Goal: Find specific page/section: Find specific page/section

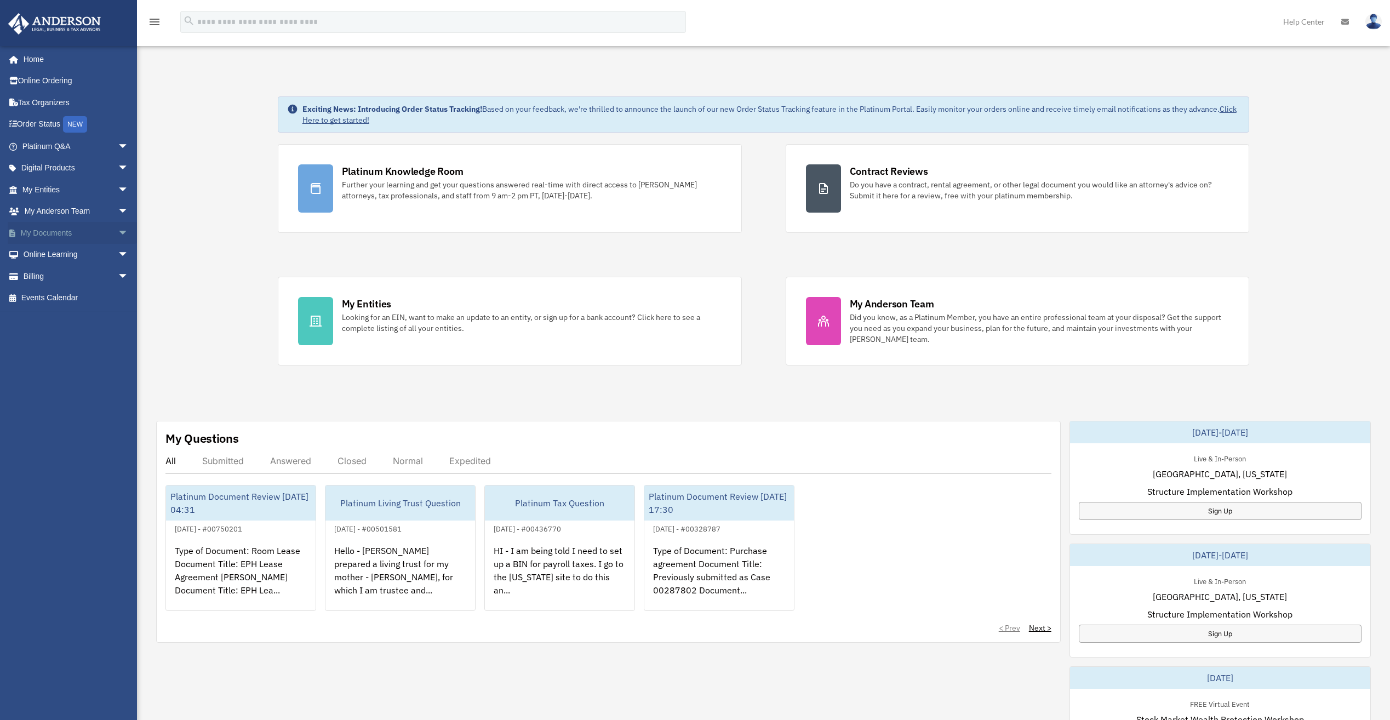
click at [53, 233] on link "My Documents arrow_drop_down" at bounding box center [76, 233] width 137 height 22
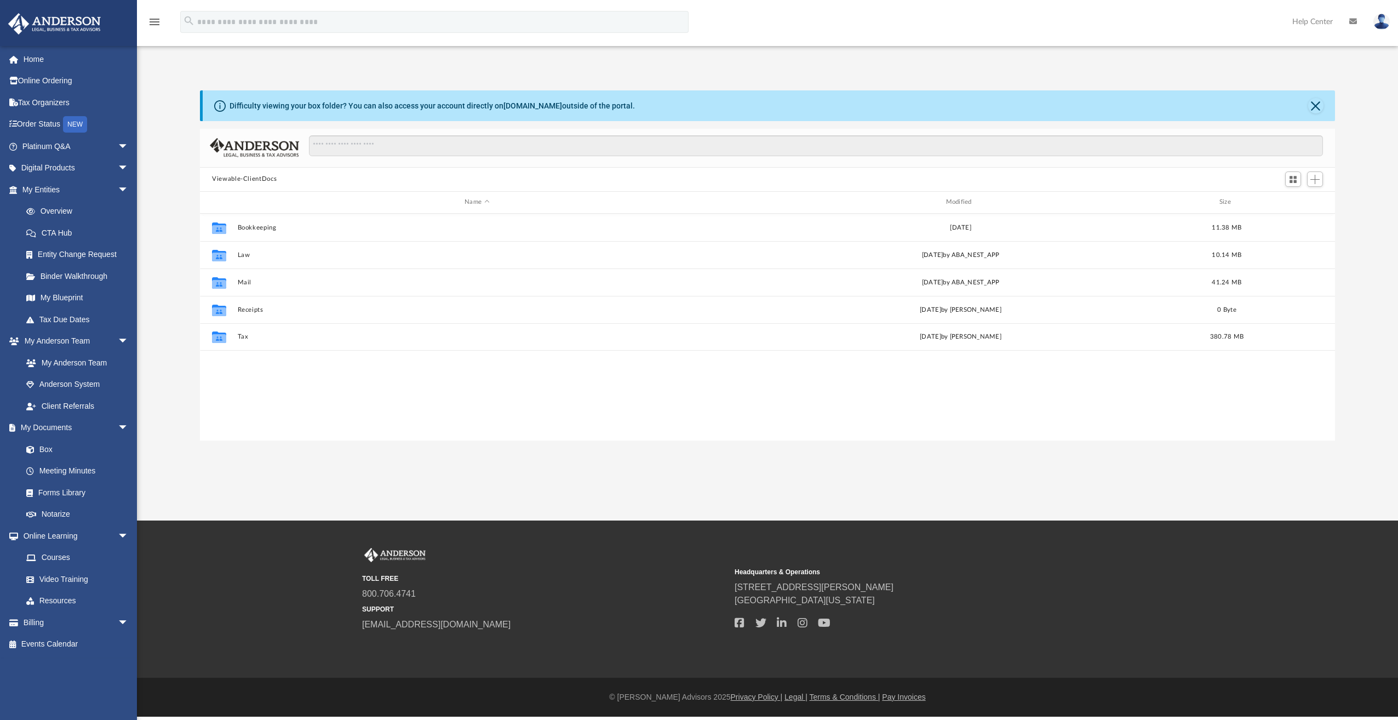
scroll to position [241, 1127]
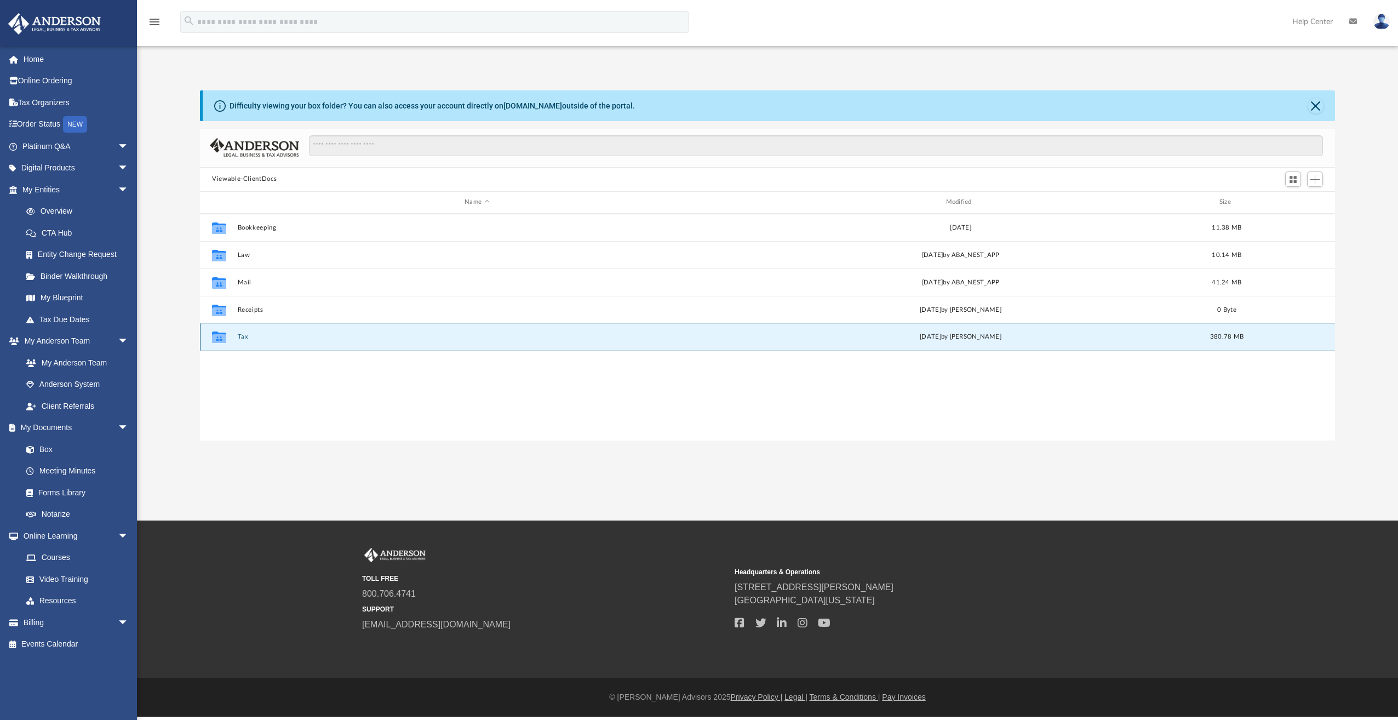
click at [240, 336] on button "Tax" at bounding box center [477, 336] width 479 height 7
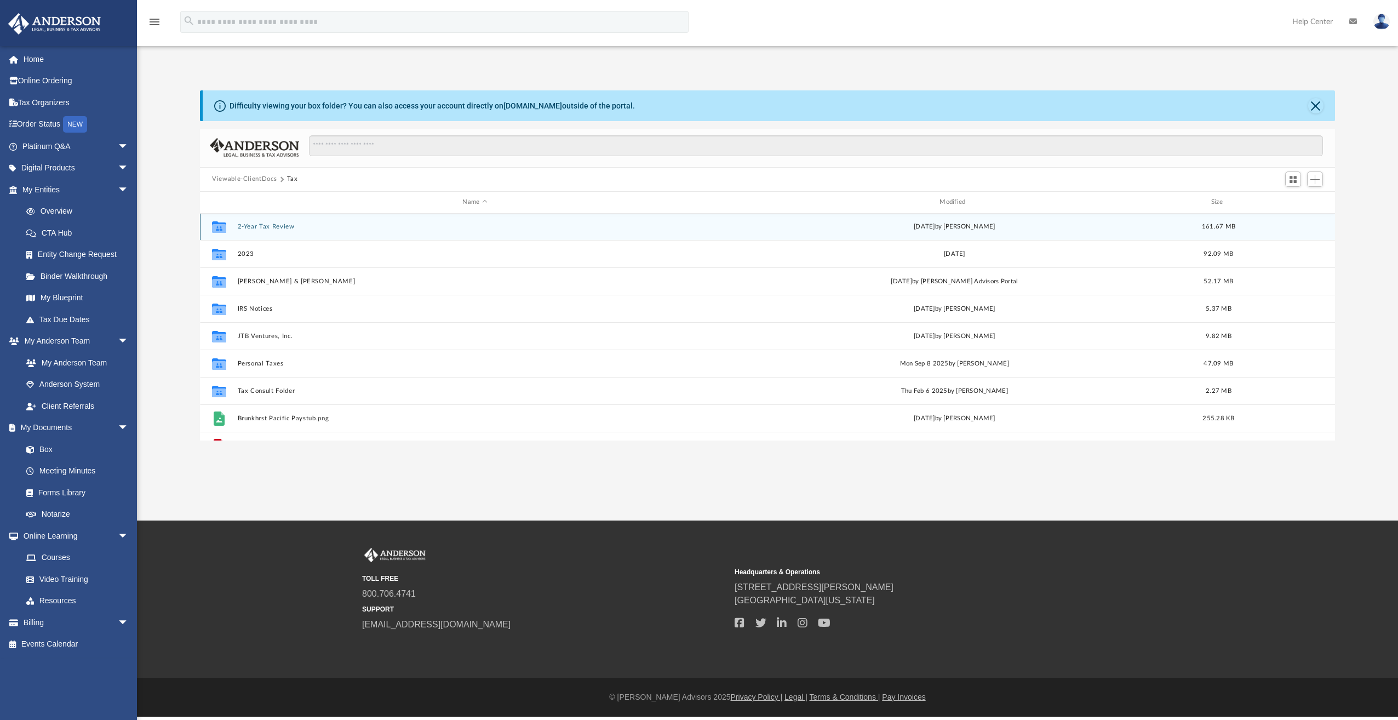
scroll to position [0, 0]
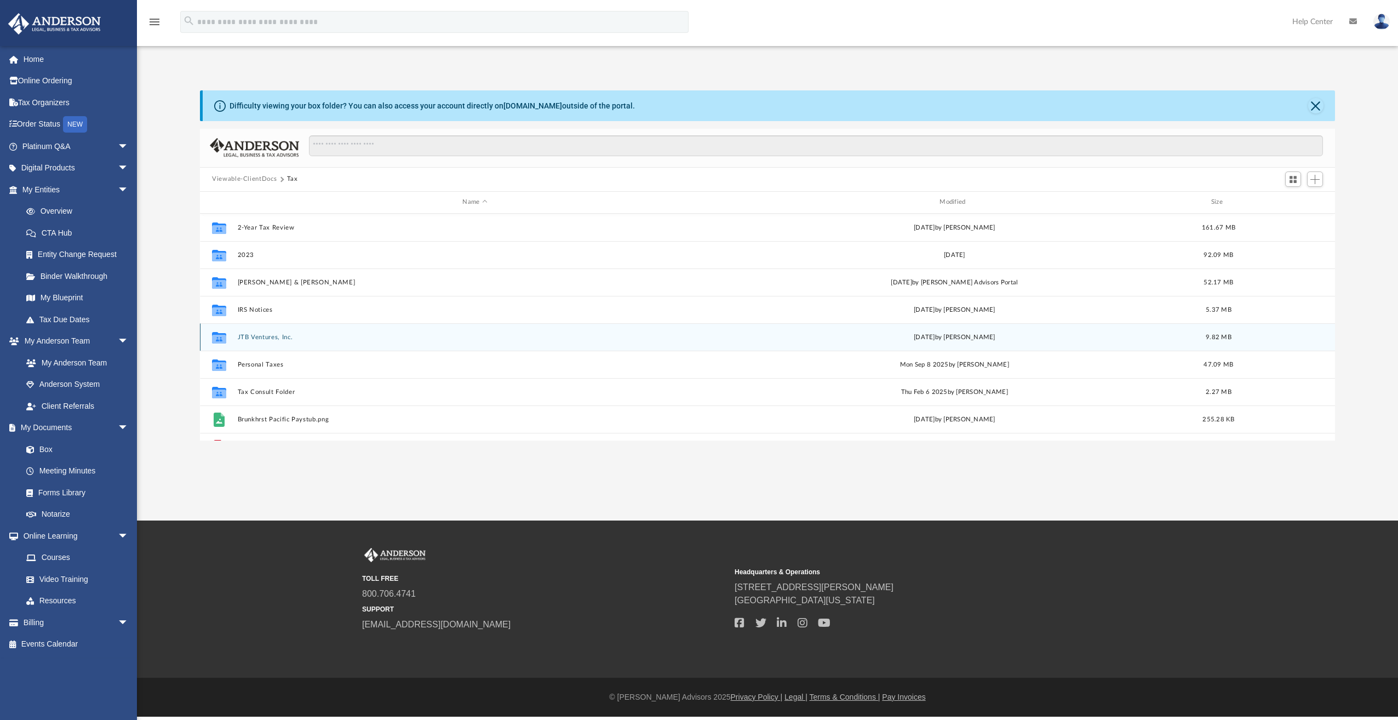
click at [263, 330] on div "Collaborated Folder JTB Ventures, Inc. [DATE] by [PERSON_NAME] 9.82 MB" at bounding box center [767, 336] width 1135 height 27
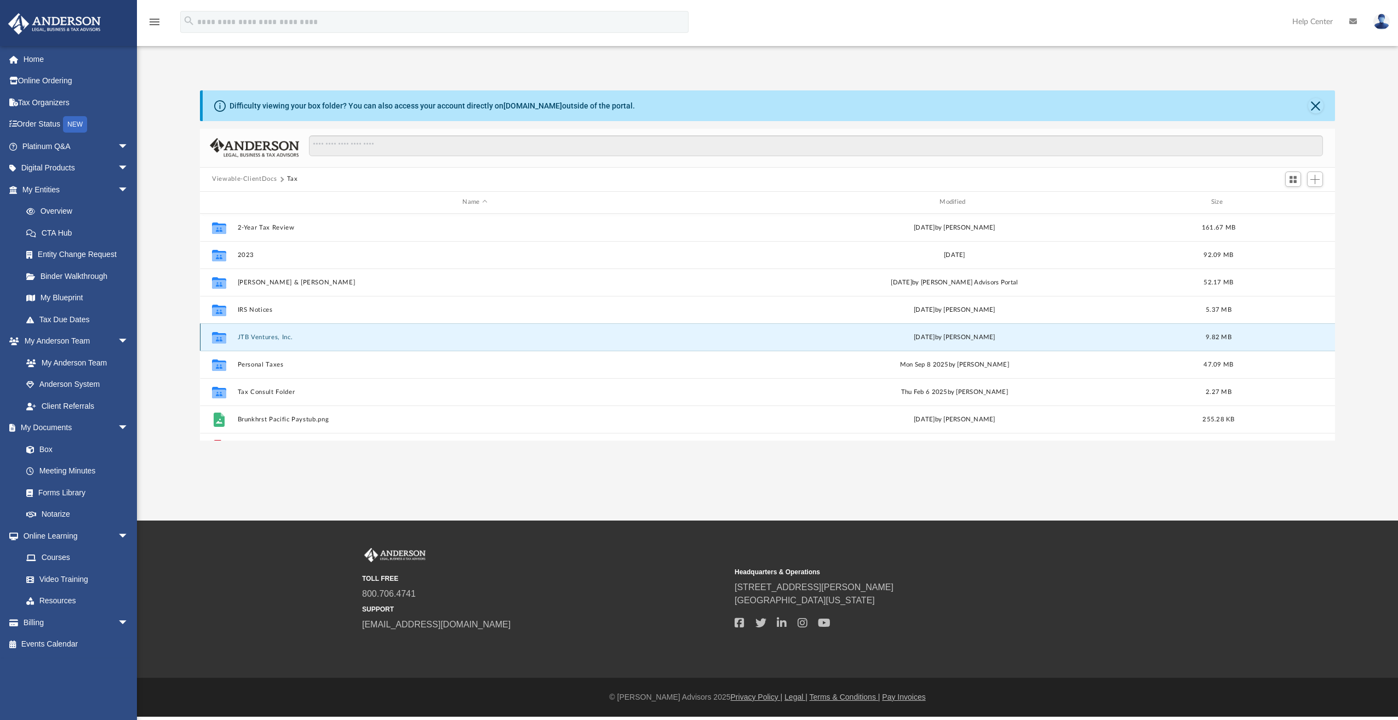
click at [262, 335] on button "JTB Ventures, Inc." at bounding box center [475, 337] width 475 height 7
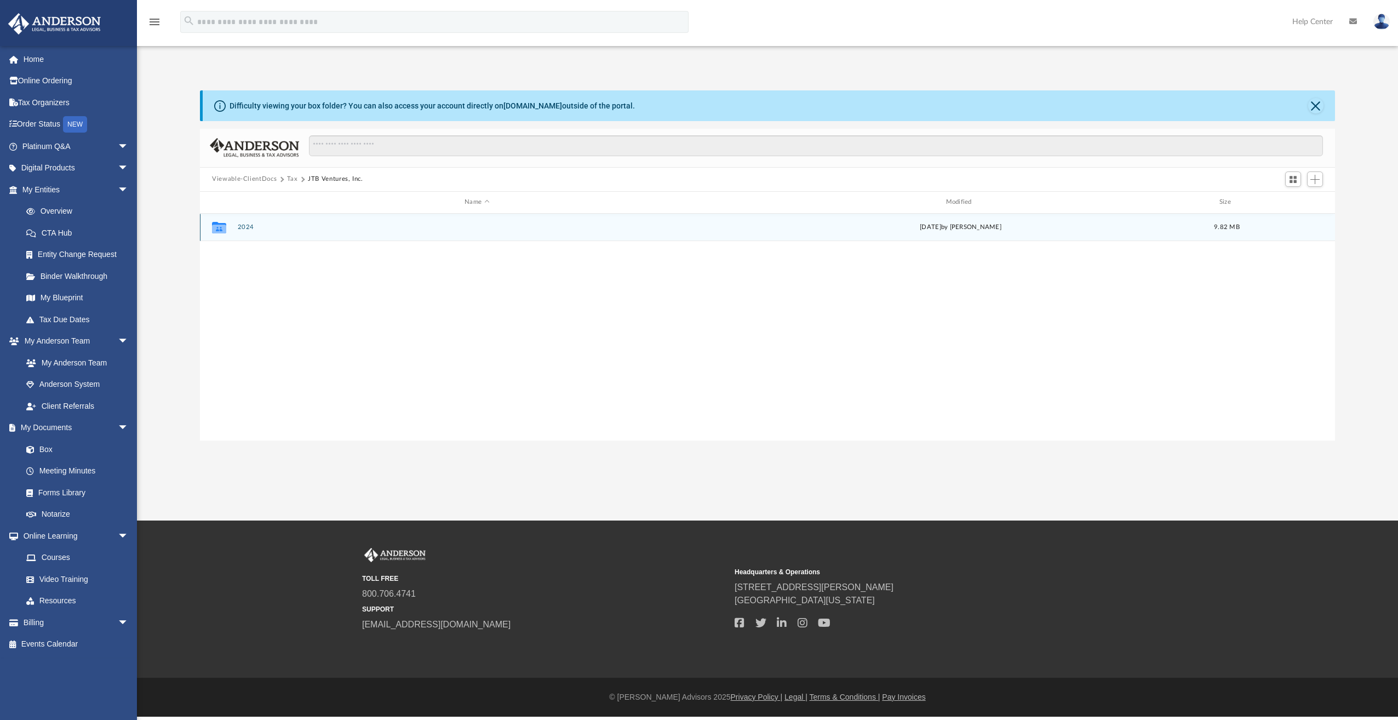
click at [244, 227] on button "2024" at bounding box center [477, 226] width 479 height 7
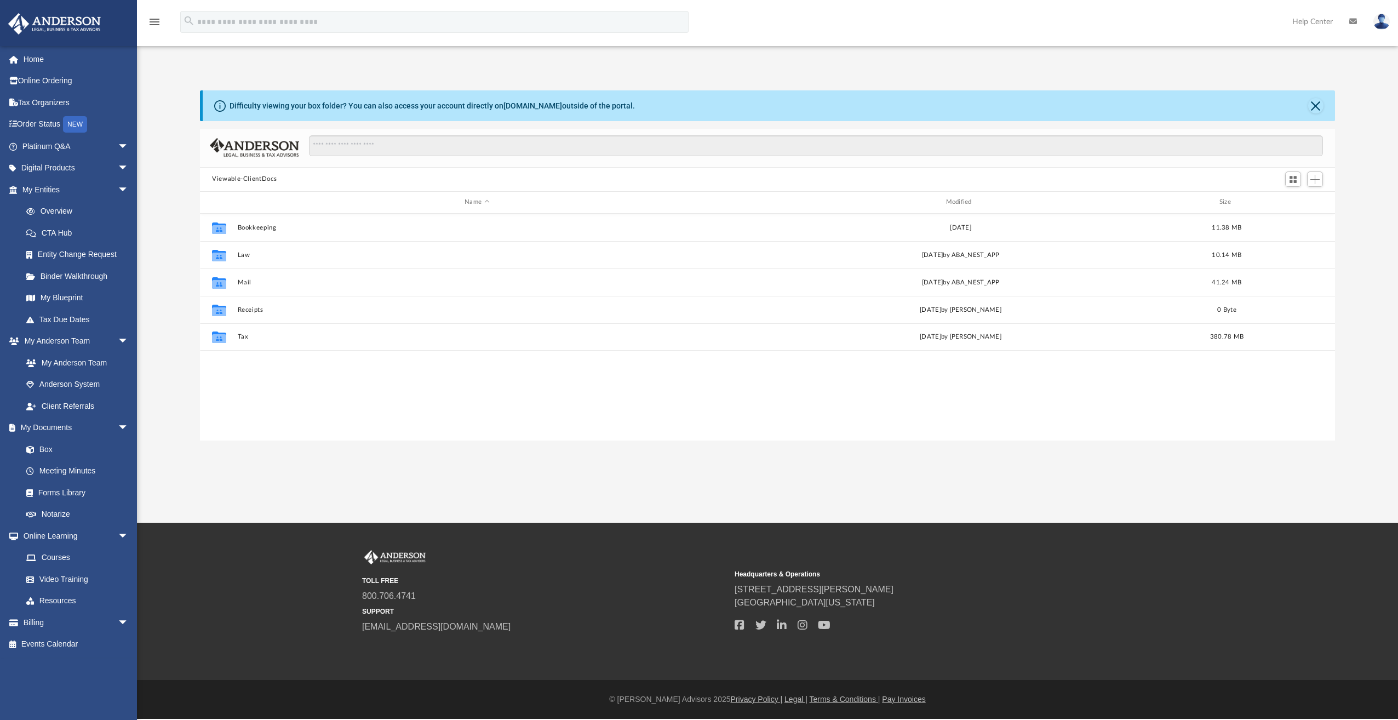
scroll to position [241, 1127]
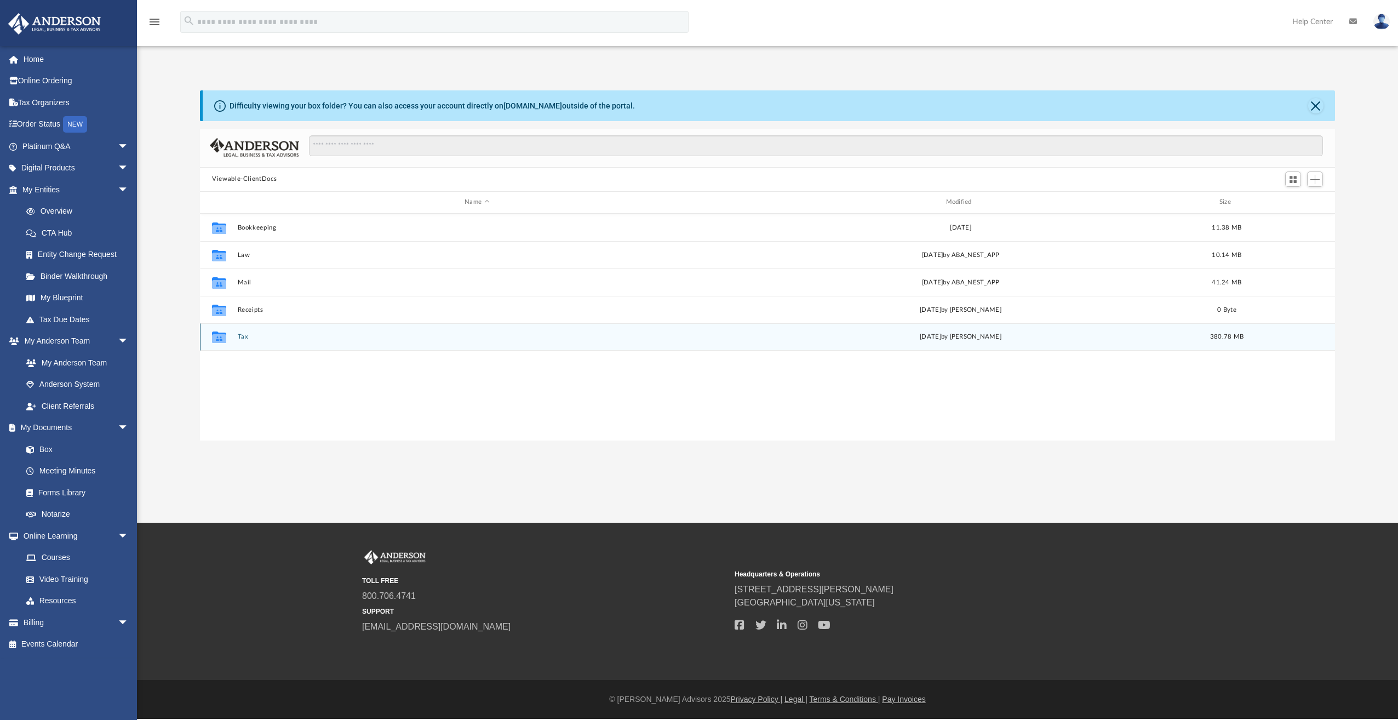
click at [239, 336] on button "Tax" at bounding box center [477, 336] width 479 height 7
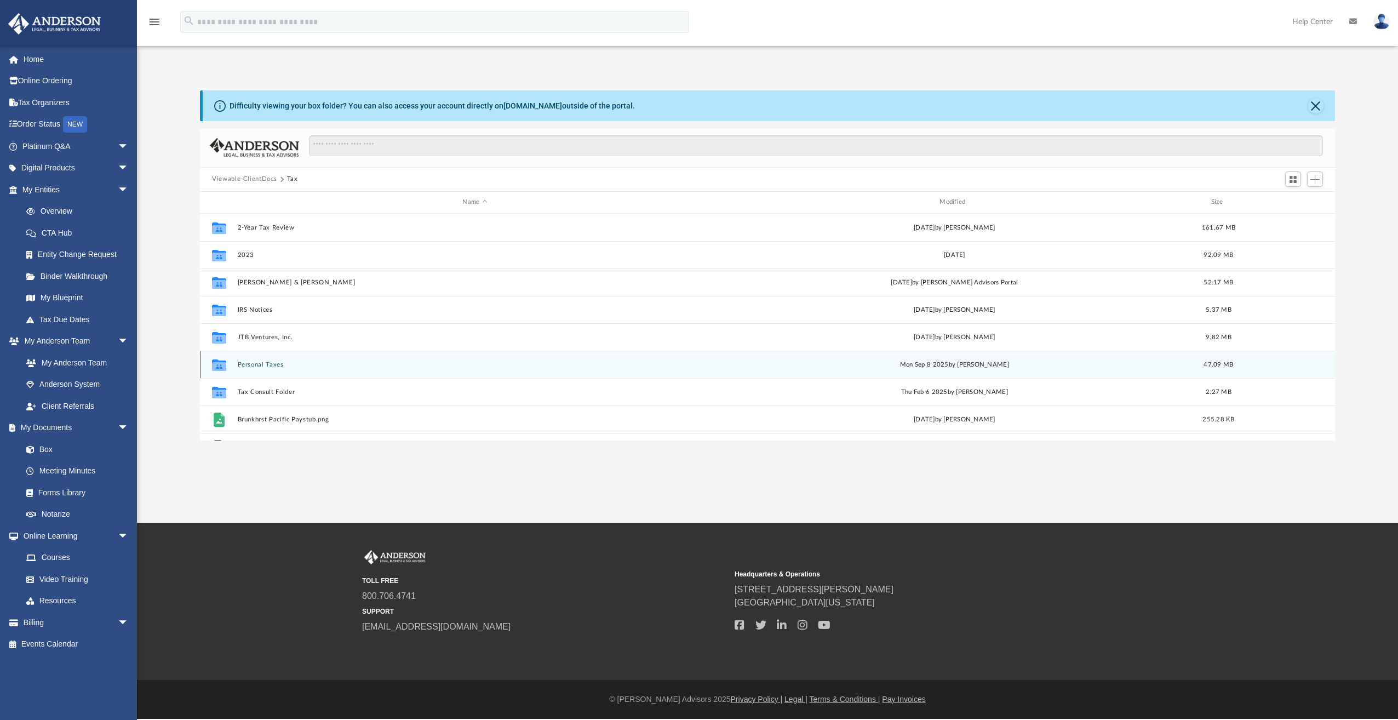
click at [253, 364] on button "Personal Taxes" at bounding box center [475, 364] width 475 height 7
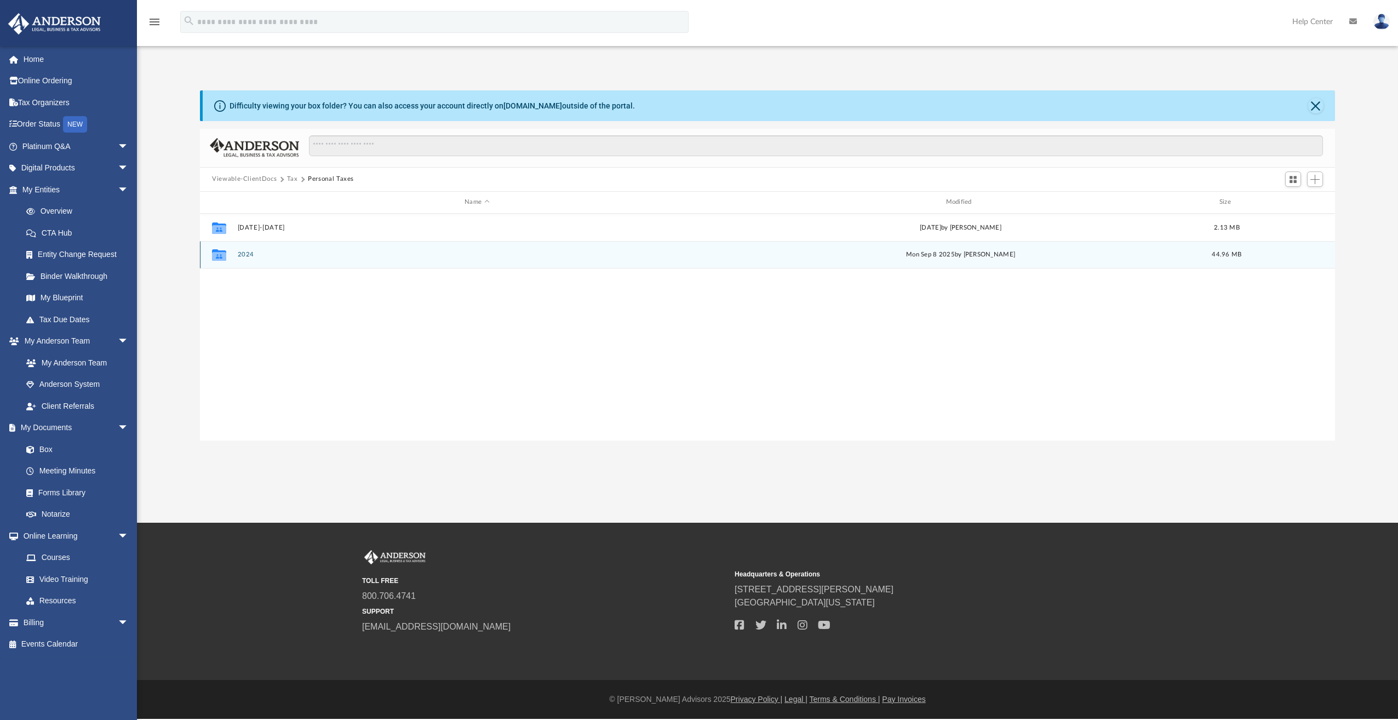
click at [243, 255] on button "2024" at bounding box center [477, 254] width 479 height 7
